Goal: Navigation & Orientation: Find specific page/section

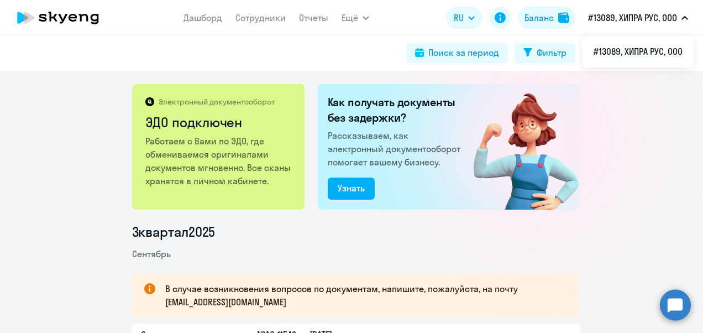
click at [634, 14] on p "#13089, ХИПРА РУС, ООО" at bounding box center [632, 17] width 89 height 13
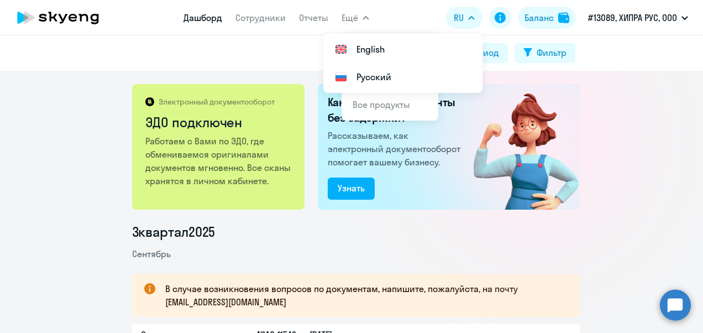
click at [196, 18] on link "Дашборд" at bounding box center [203, 17] width 39 height 11
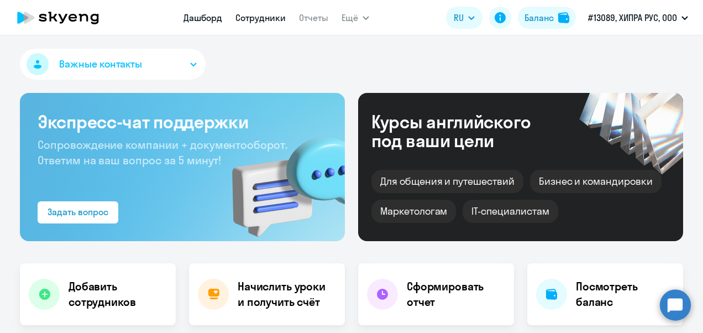
click at [249, 13] on link "Сотрудники" at bounding box center [261, 17] width 50 height 11
select select "30"
